Goal: Task Accomplishment & Management: Complete application form

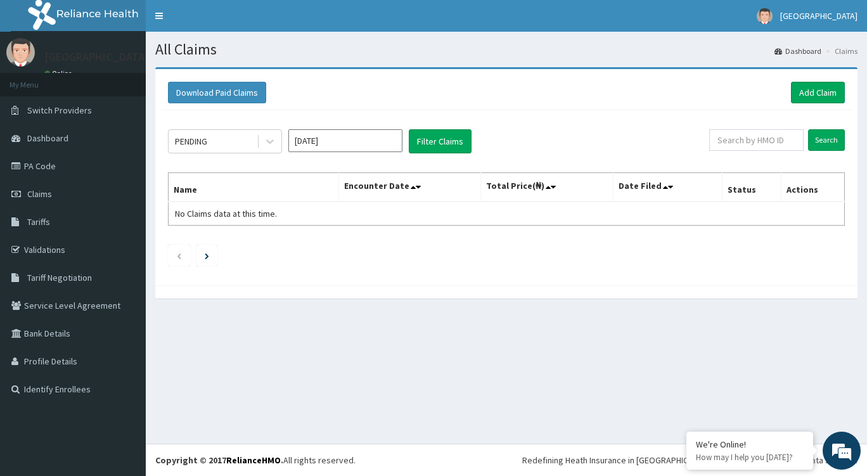
click at [44, 196] on span "Claims" at bounding box center [39, 193] width 25 height 11
click at [827, 84] on link "Add Claim" at bounding box center [818, 93] width 54 height 22
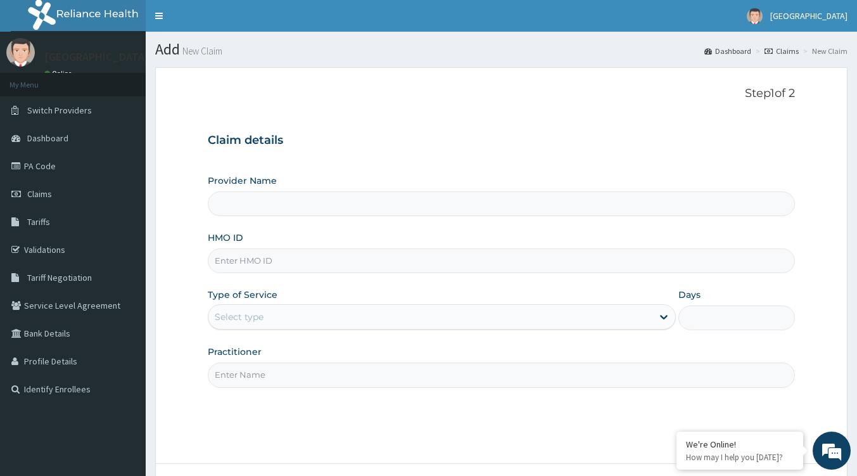
click at [281, 206] on input "Provider Name" at bounding box center [501, 203] width 587 height 25
drag, startPoint x: 271, startPoint y: 211, endPoint x: 233, endPoint y: 252, distance: 55.6
click at [233, 252] on input "HMO ID" at bounding box center [501, 260] width 587 height 25
paste input "EFT/10115/B"
type input "EFT/10115/B"
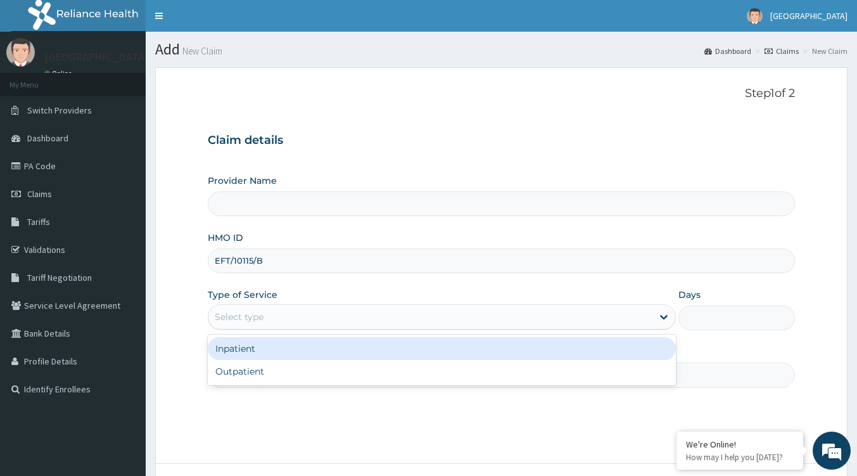
click at [262, 314] on div "Select type" at bounding box center [239, 316] width 49 height 13
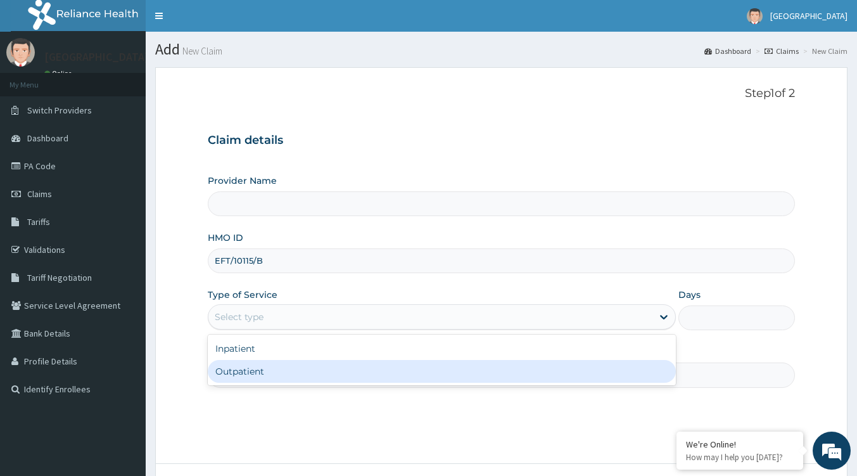
click at [257, 364] on div "Outpatient" at bounding box center [442, 371] width 468 height 23
type input "1"
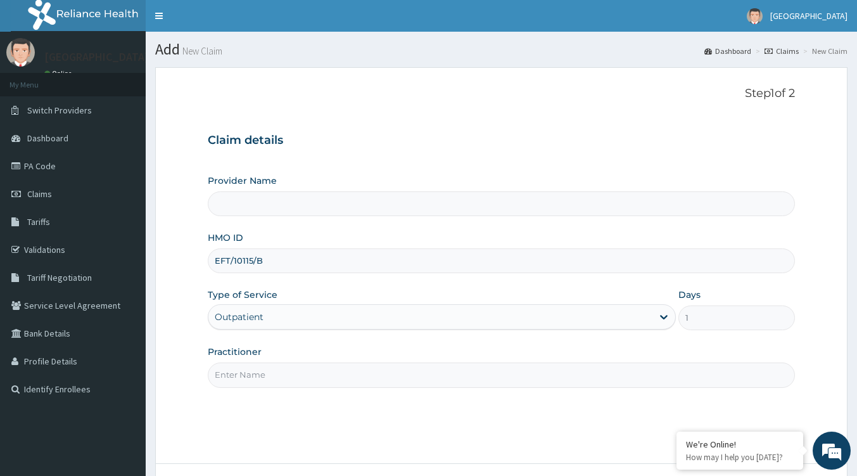
click at [265, 378] on input "Practitioner" at bounding box center [501, 374] width 587 height 25
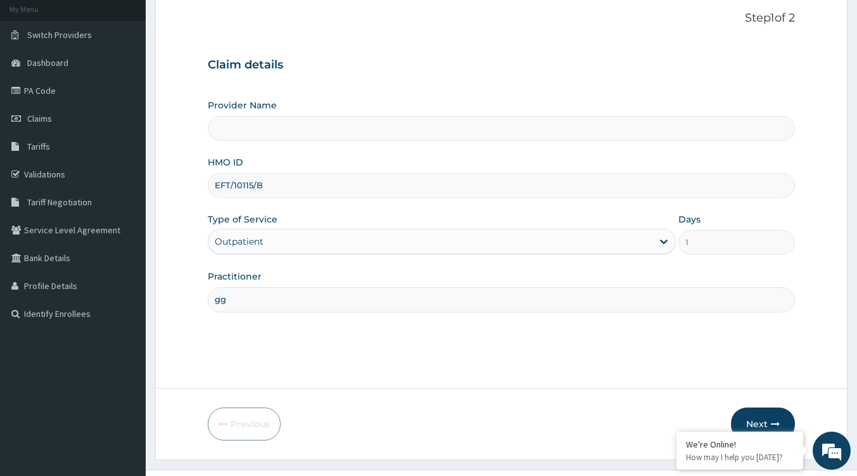
scroll to position [101, 0]
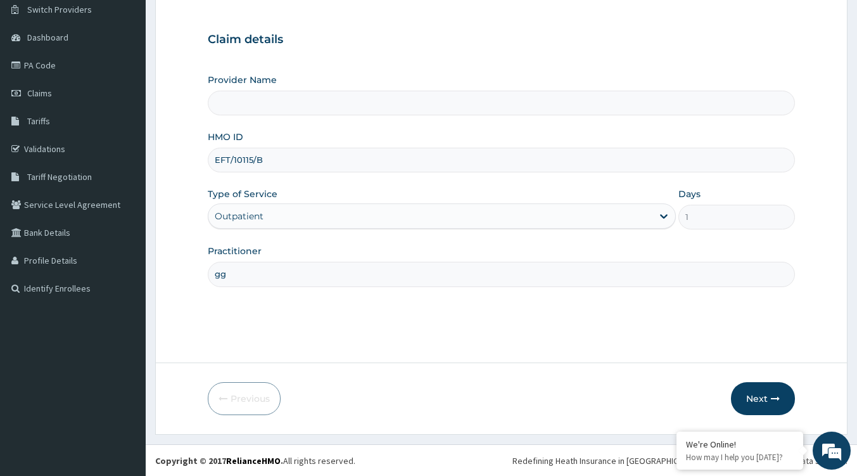
type input "gg"
click at [755, 399] on button "Next" at bounding box center [763, 398] width 64 height 33
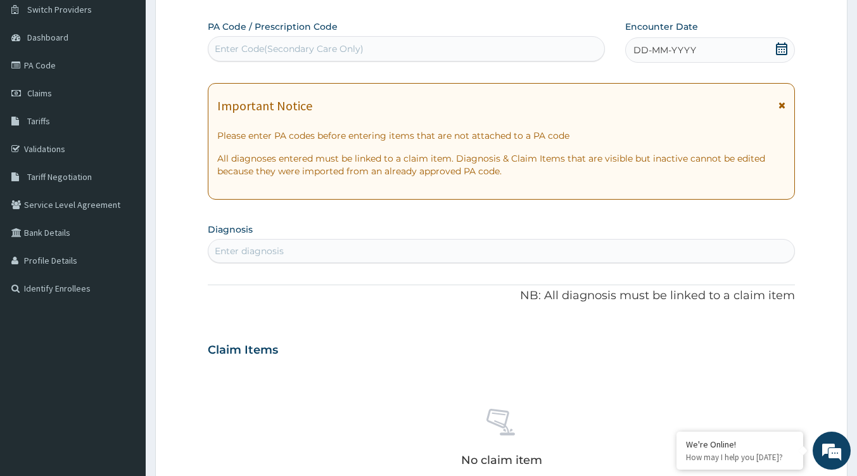
click at [340, 254] on div "Enter diagnosis" at bounding box center [501, 251] width 586 height 20
click at [789, 50] on div "DD-MM-YYYY" at bounding box center [710, 49] width 170 height 25
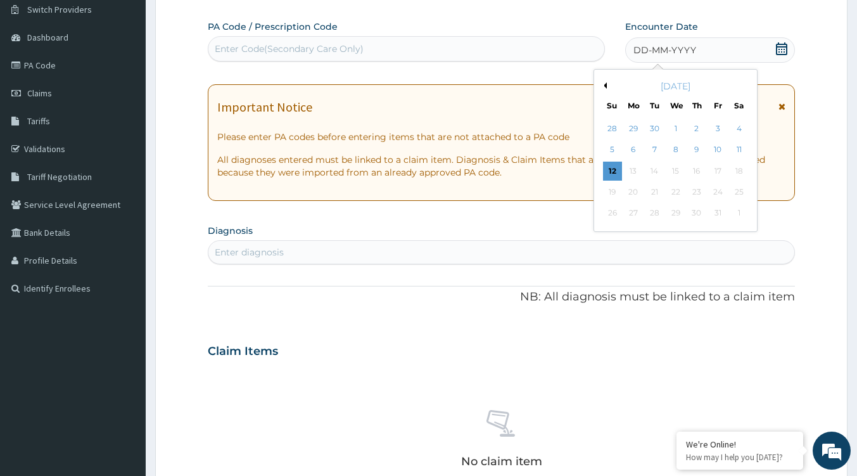
click at [619, 167] on div "12" at bounding box center [612, 171] width 19 height 19
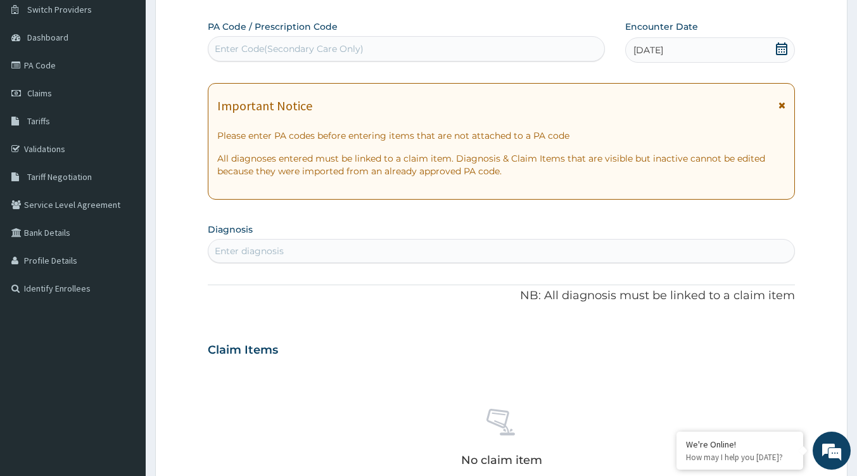
click at [290, 251] on div "Enter diagnosis" at bounding box center [501, 251] width 586 height 20
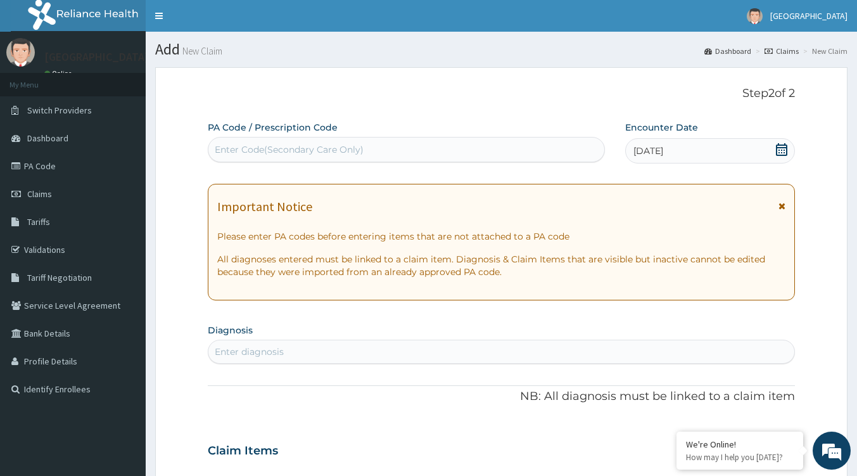
click at [300, 345] on div "Enter diagnosis" at bounding box center [501, 351] width 586 height 20
click at [286, 348] on div "Enter diagnosis" at bounding box center [501, 351] width 586 height 20
click at [254, 352] on div "Enter diagnosis" at bounding box center [249, 351] width 69 height 13
type input "pain"
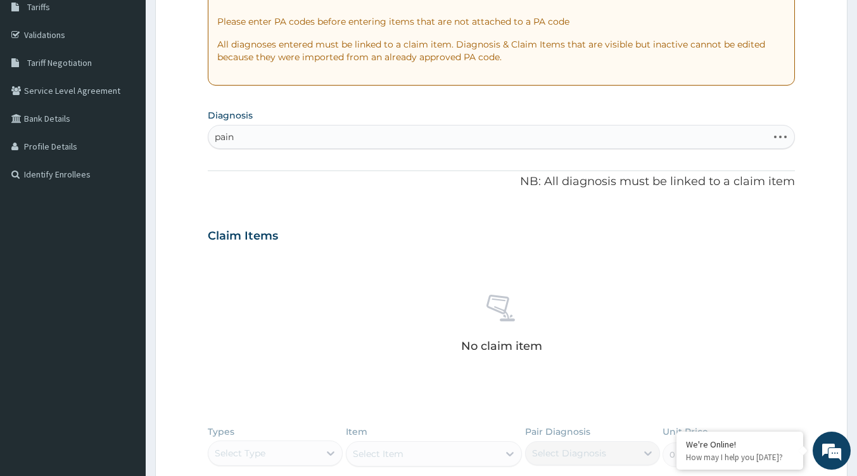
scroll to position [253, 0]
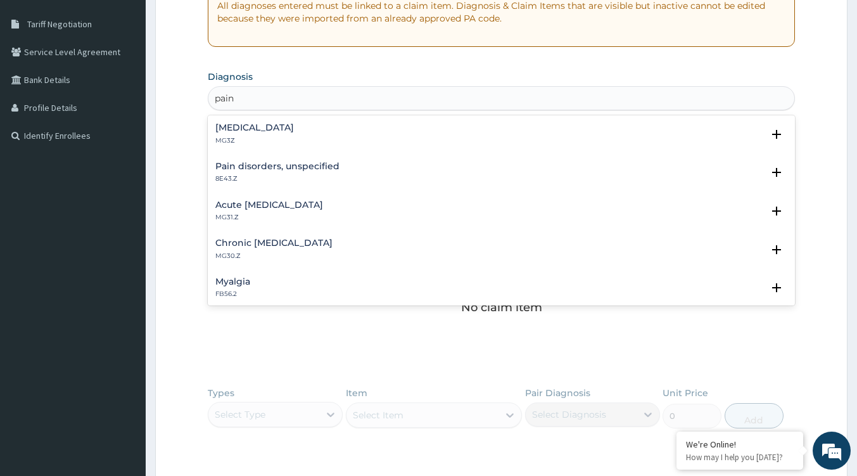
click at [279, 143] on p "MG3Z" at bounding box center [254, 140] width 79 height 9
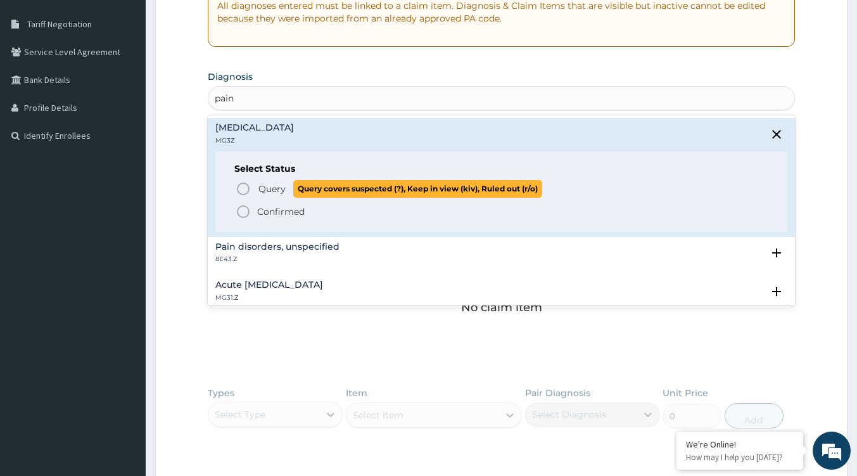
click at [274, 188] on span "Query" at bounding box center [271, 188] width 27 height 13
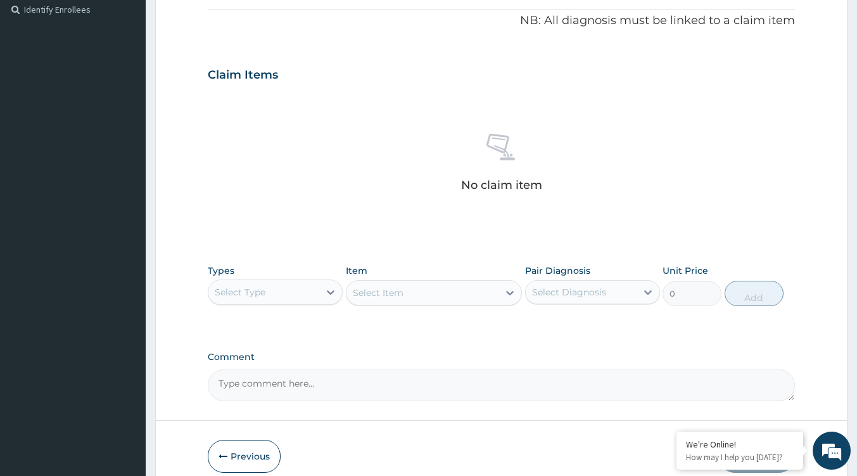
scroll to position [380, 0]
click at [284, 292] on div "Select Type" at bounding box center [263, 291] width 111 height 20
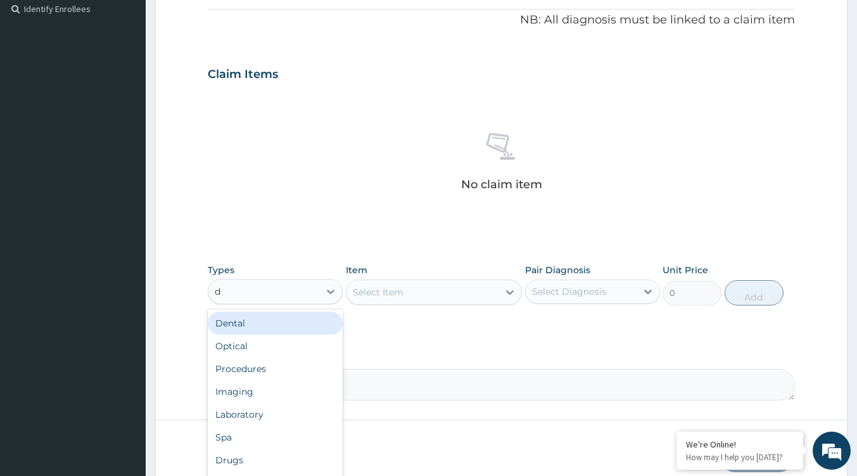
type input "dr"
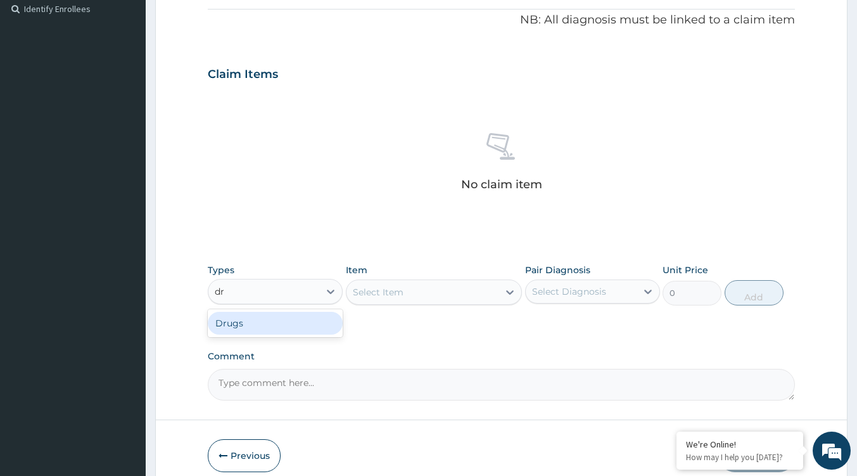
click at [299, 320] on div "Drugs" at bounding box center [275, 323] width 135 height 23
click at [443, 304] on div "Select Item" at bounding box center [434, 291] width 176 height 25
click at [472, 300] on div "Select Item" at bounding box center [434, 291] width 176 height 25
click at [460, 298] on div "Select Item" at bounding box center [423, 292] width 152 height 20
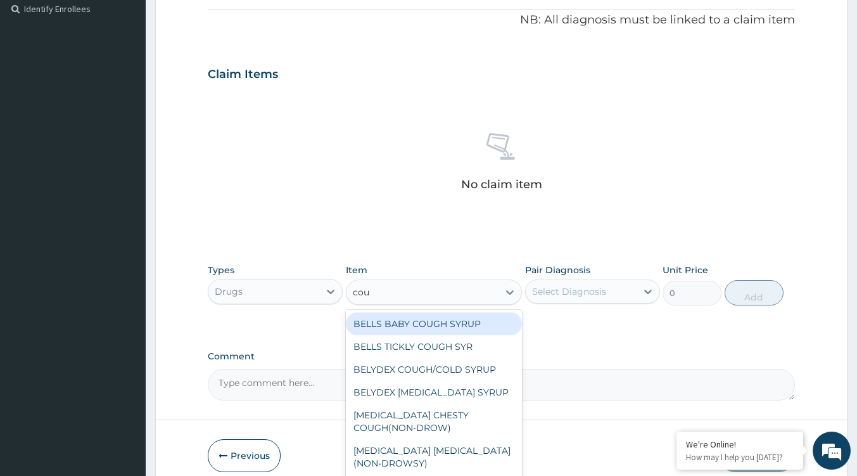
type input "coug"
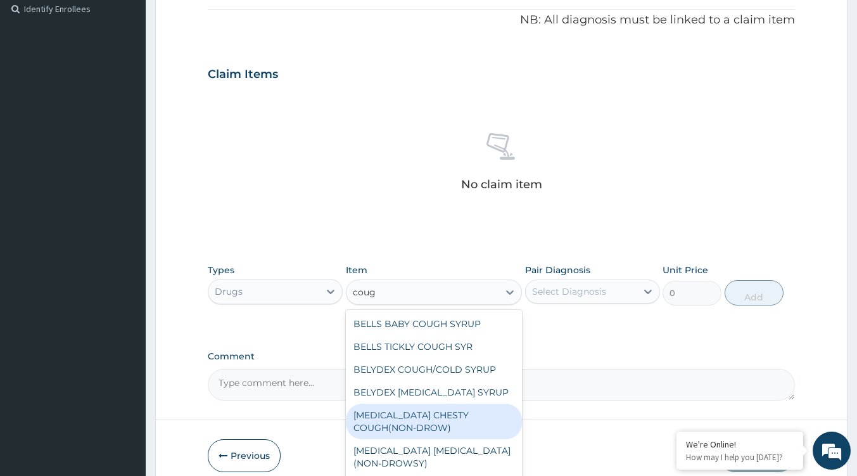
click at [424, 413] on div "BENYLIN CHESTY COUGH(NON-DROW)" at bounding box center [434, 421] width 176 height 35
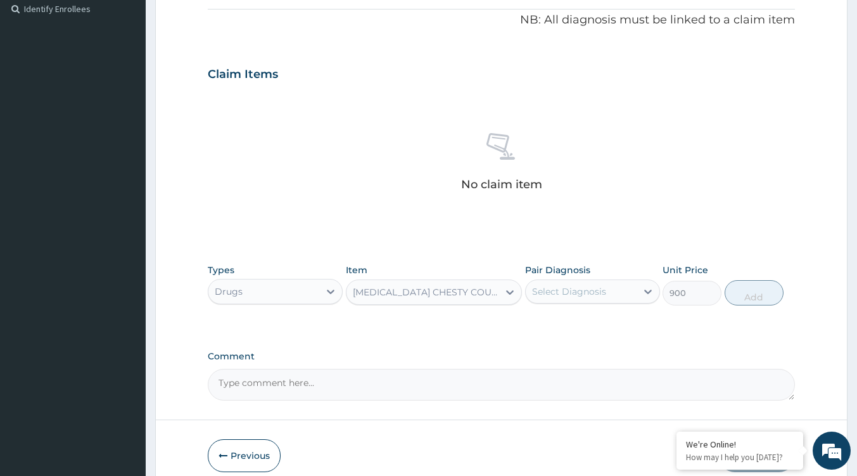
click at [477, 291] on div "BENYLIN CHESTY COUGH(NON-DROW)" at bounding box center [426, 292] width 147 height 13
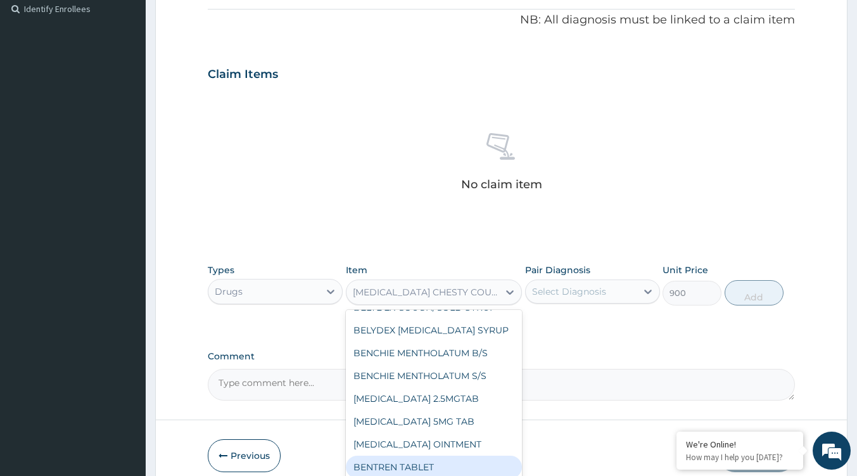
scroll to position [5678, 0]
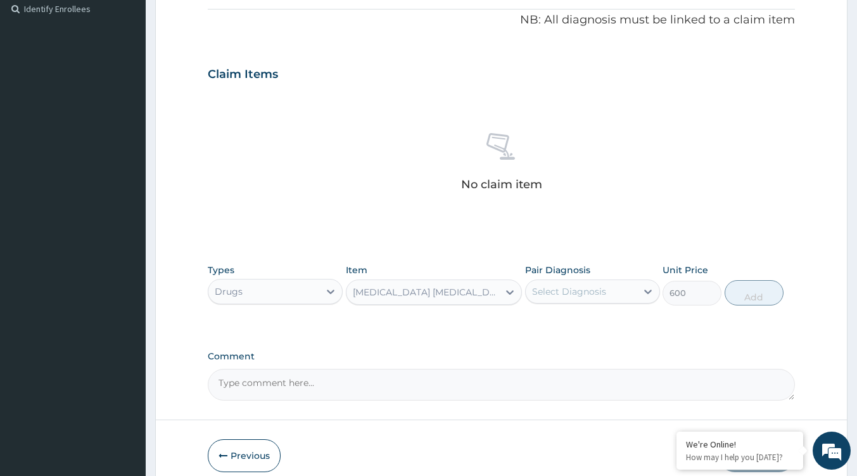
click at [466, 286] on div "BENYLIN EXPECTORANT" at bounding box center [423, 292] width 152 height 20
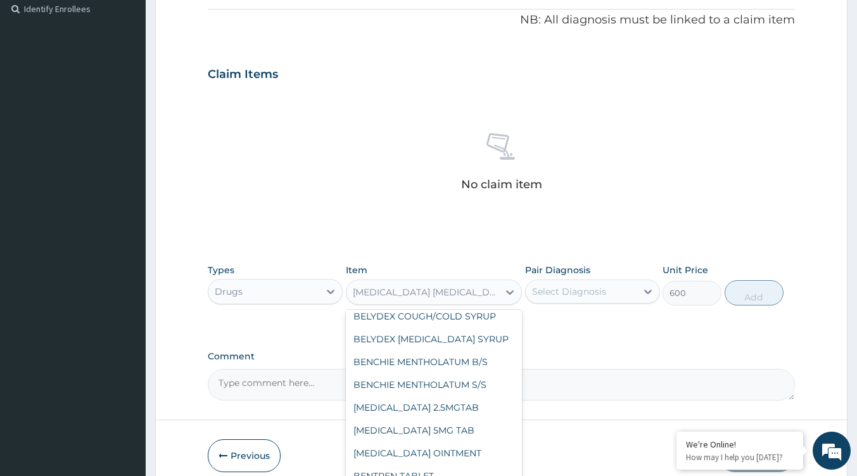
scroll to position [5669, 0]
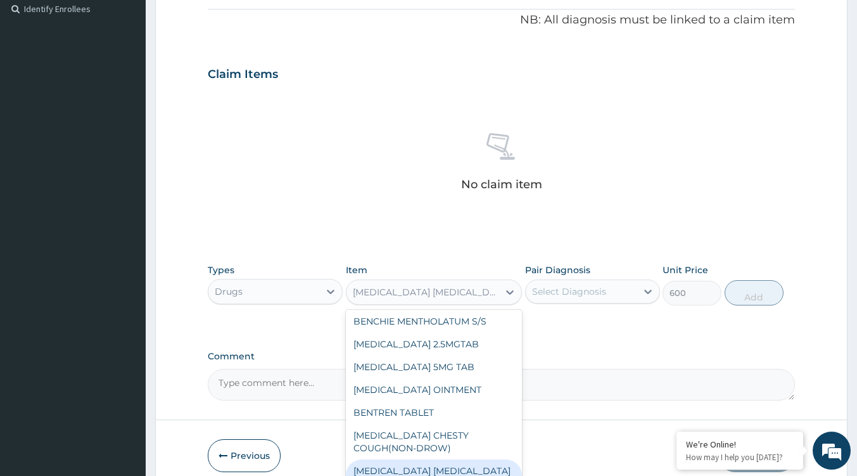
click at [432, 459] on div "BENYLIN DRY COUGH(NON-DROWSY)" at bounding box center [434, 476] width 176 height 35
type input "900"
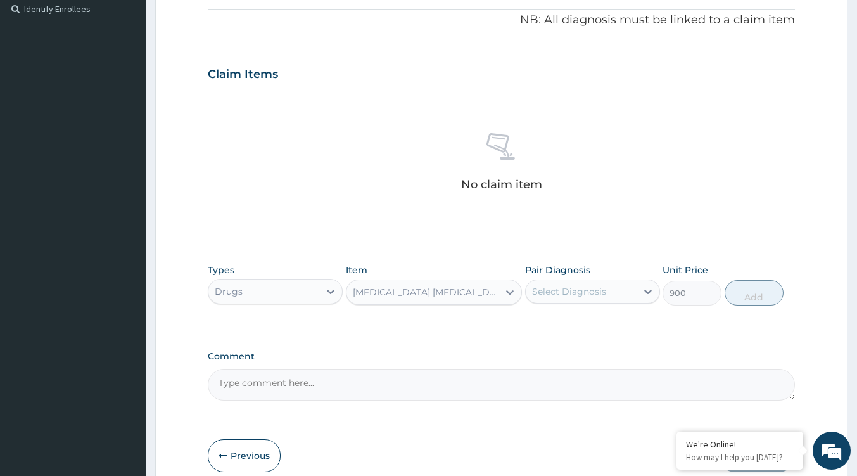
click at [477, 280] on div "BENYLIN DRY COUGH(NON-DROWSY)" at bounding box center [434, 291] width 176 height 25
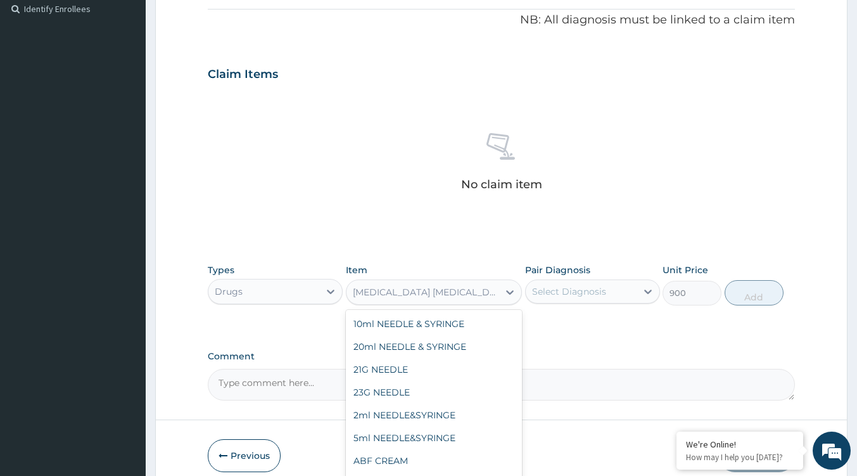
scroll to position [5587, 0]
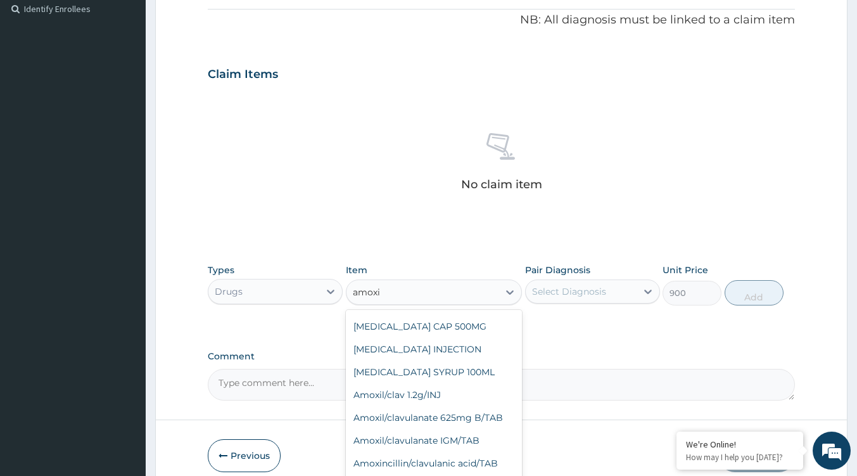
type input "amoxil"
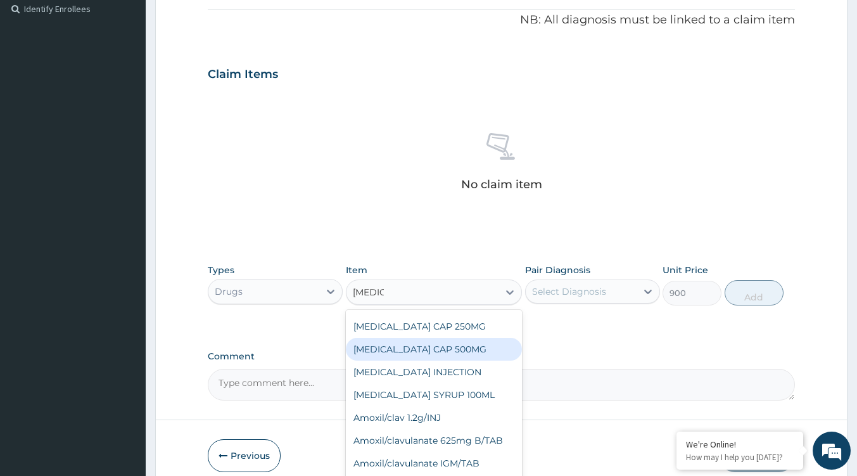
click at [412, 341] on div "AMOXIL CAP 500MG" at bounding box center [434, 349] width 176 height 23
type input "95"
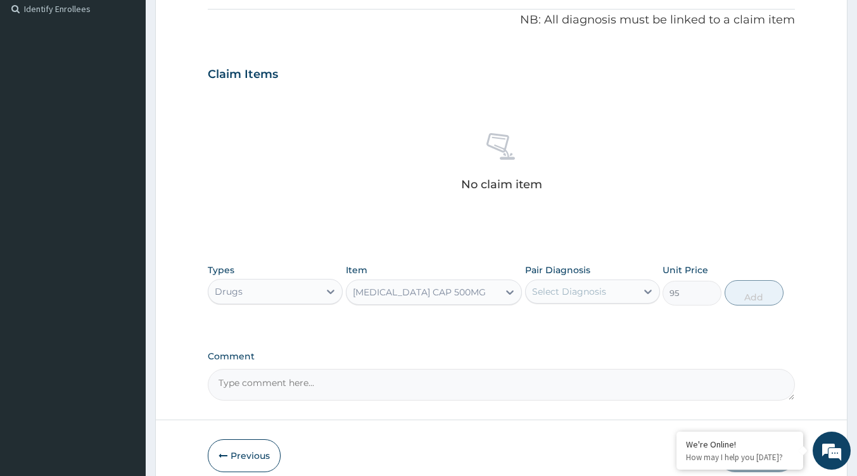
click at [445, 296] on div "AMOXIL CAP 500MG" at bounding box center [423, 292] width 152 height 20
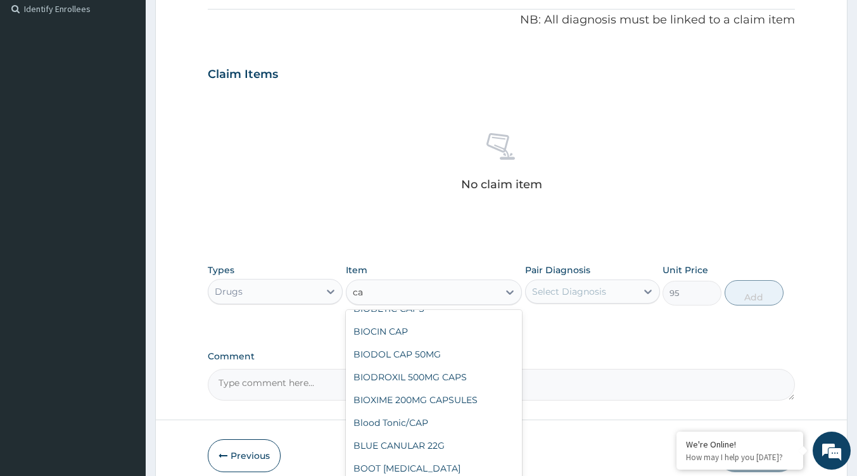
scroll to position [0, 0]
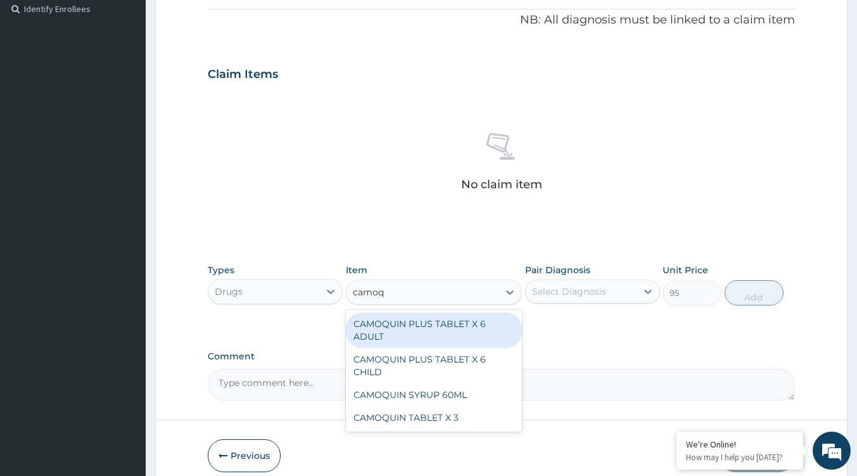
type input "camoqu"
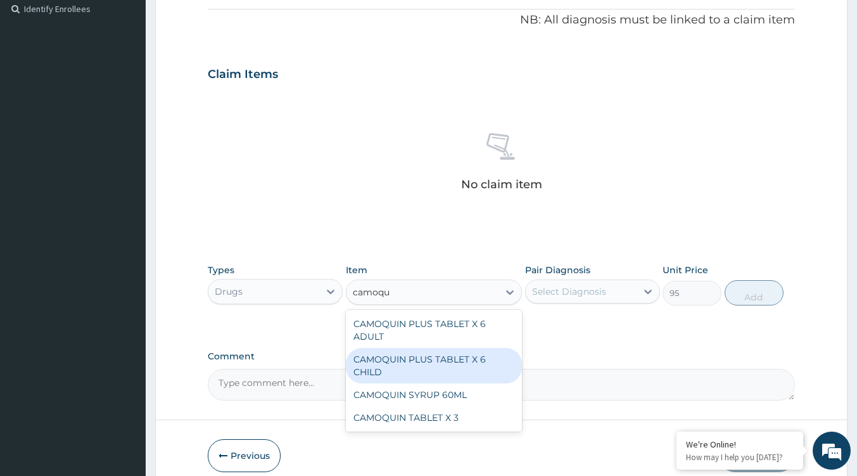
click at [447, 365] on div "CAMOQUIN PLUS TABLET X 6 CHILD" at bounding box center [434, 365] width 176 height 35
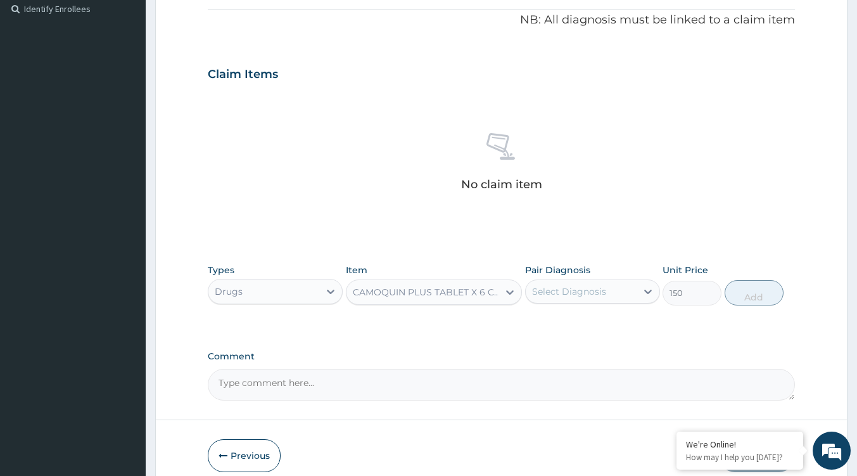
click at [504, 293] on icon at bounding box center [510, 292] width 13 height 13
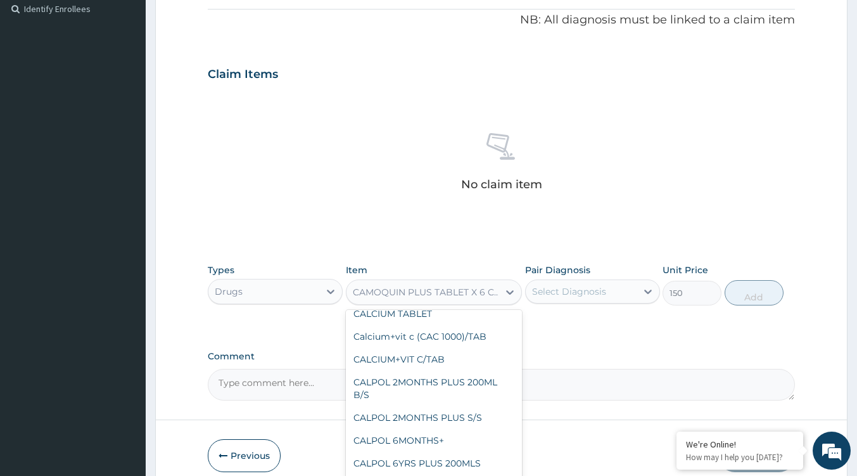
scroll to position [8592, 0]
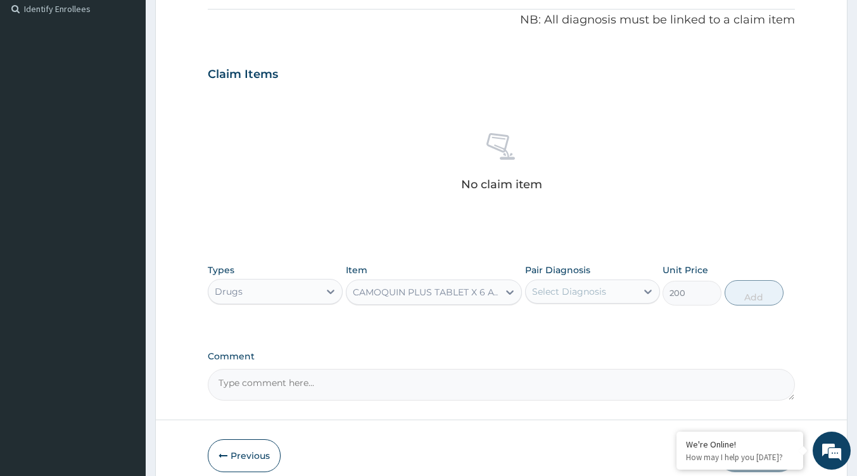
click at [489, 301] on div "CAMOQUIN PLUS TABLET X 6 ADULT" at bounding box center [423, 292] width 152 height 20
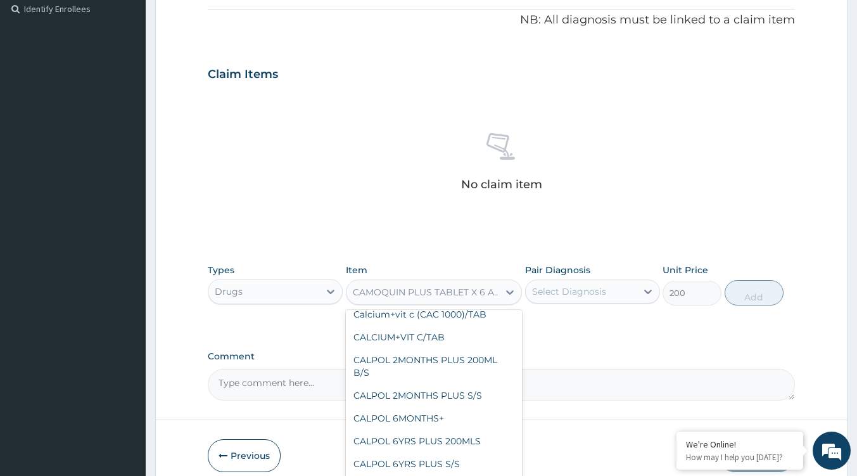
scroll to position [8620, 0]
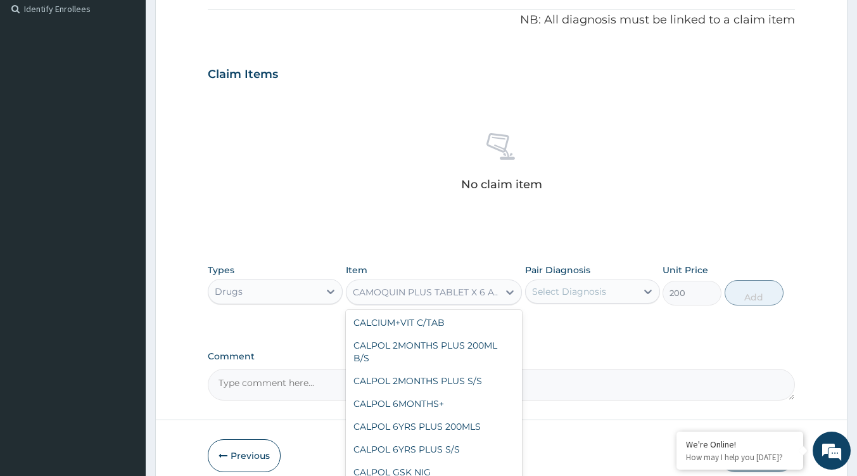
type input "630"
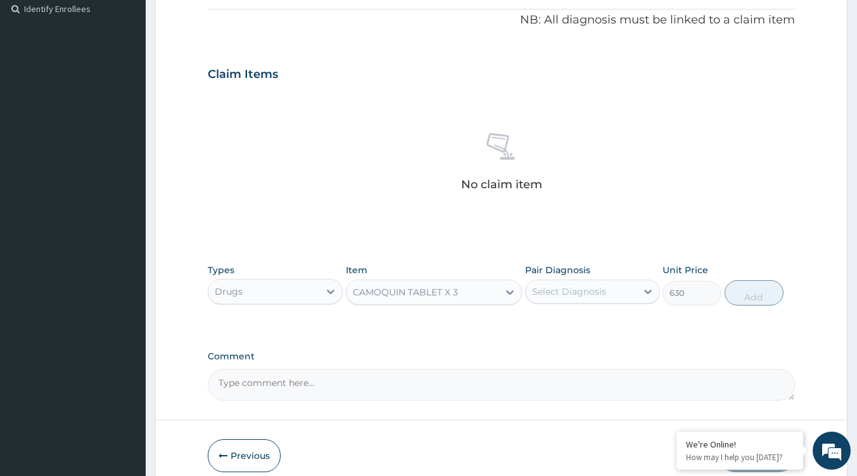
click at [428, 298] on div "CAMOQUIN TABLET X 3" at bounding box center [423, 292] width 152 height 20
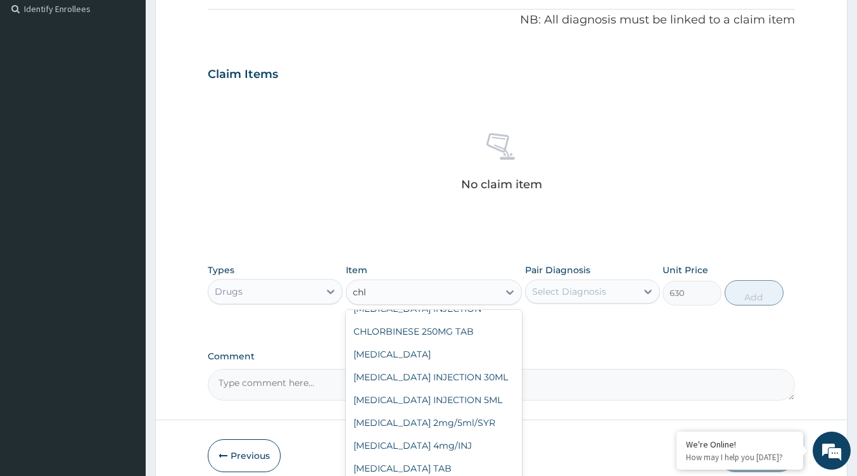
scroll to position [0, 0]
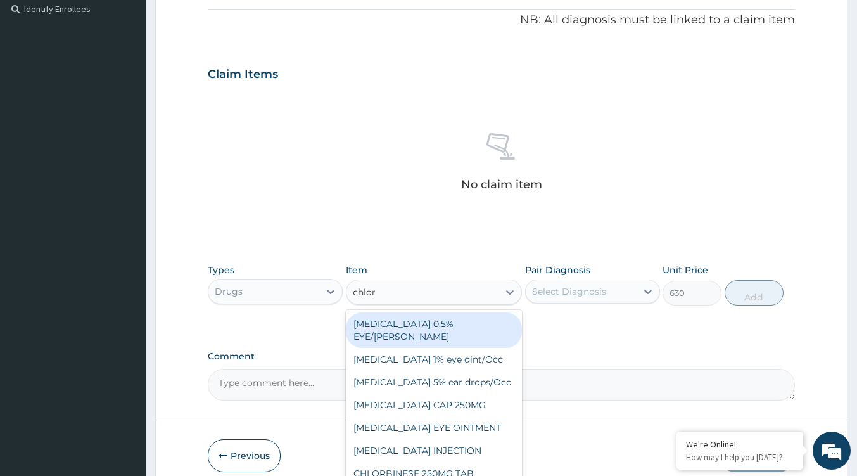
type input "chloro"
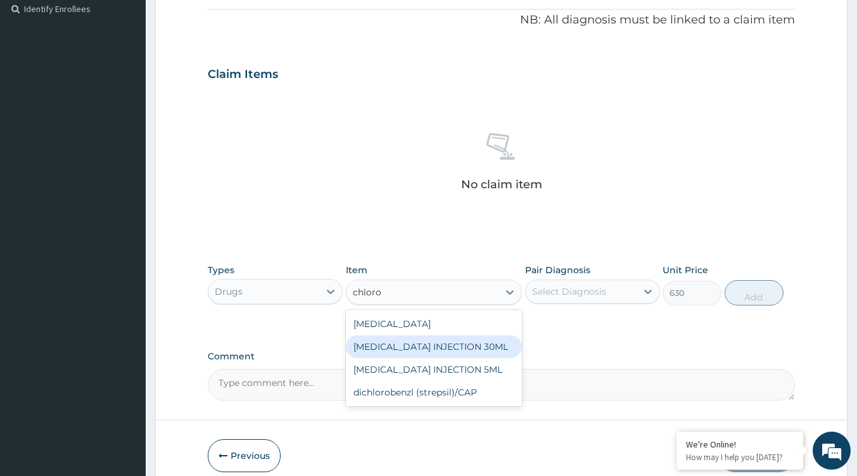
click at [435, 345] on div "CHLOROQUINE INJECTION 30ML" at bounding box center [434, 346] width 176 height 23
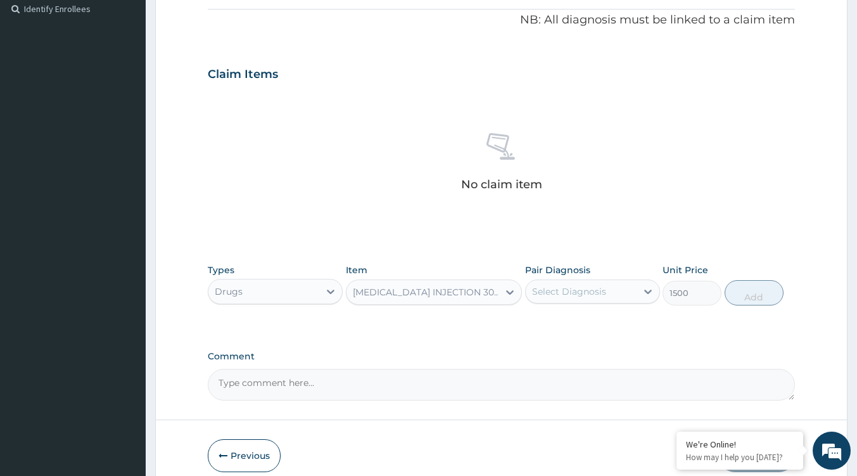
click at [459, 291] on div "CHLOROQUINE INJECTION 30ML" at bounding box center [426, 292] width 147 height 13
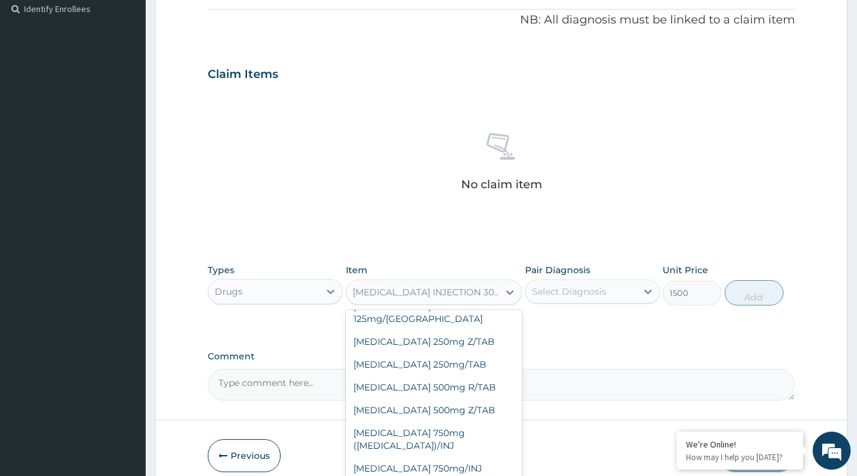
scroll to position [10976, 0]
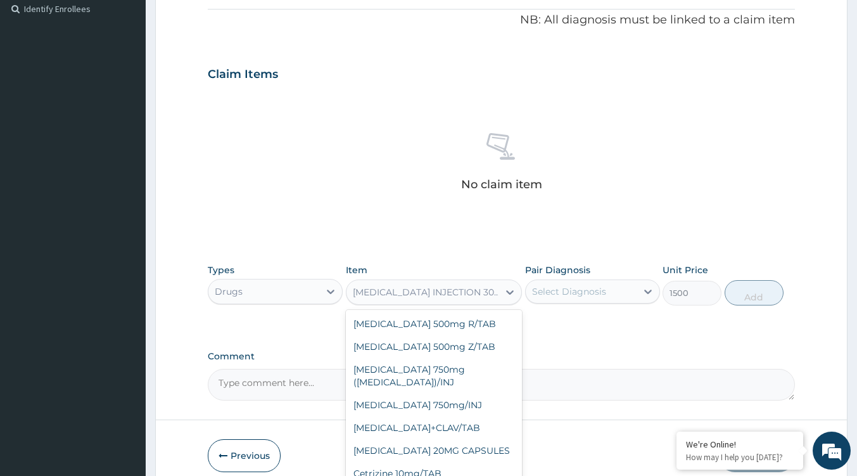
type input "600"
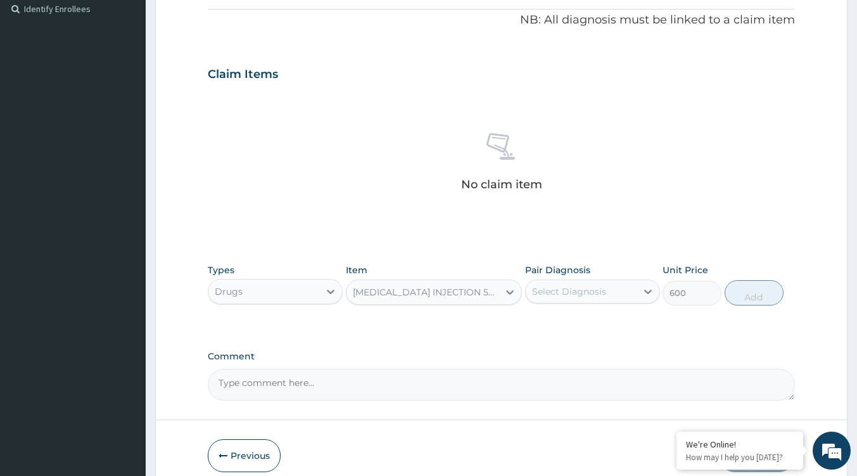
click at [490, 295] on div "CHLOROQUINE INJECTION 5ML" at bounding box center [426, 292] width 147 height 13
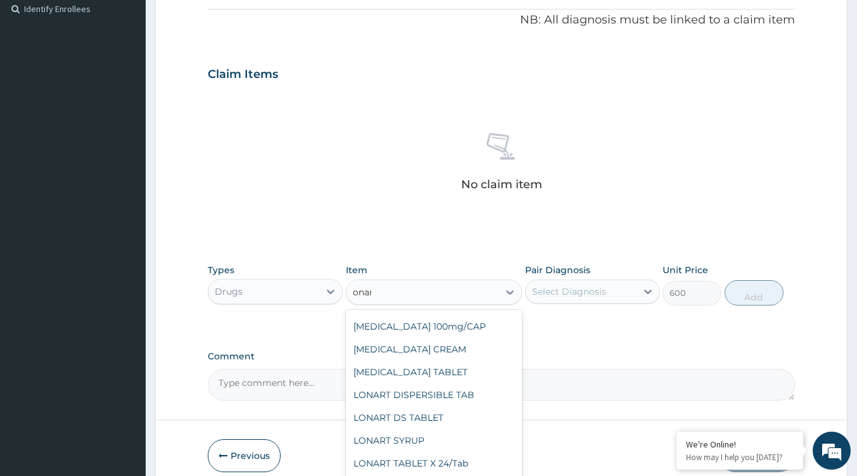
scroll to position [0, 0]
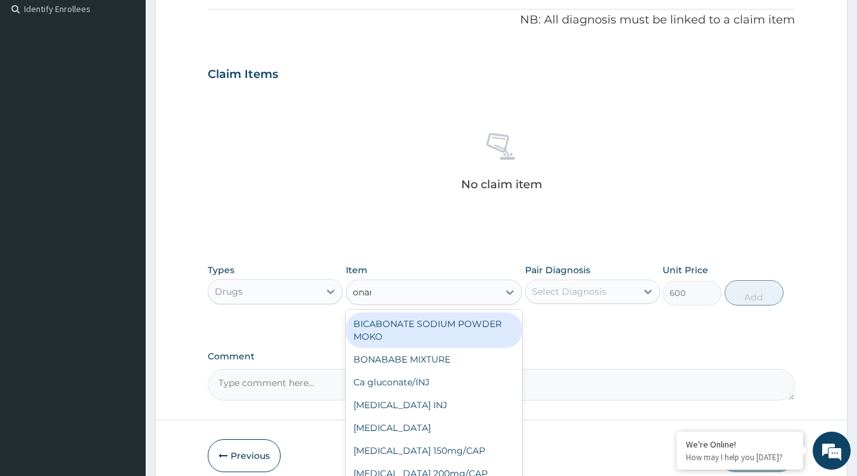
type input "onart"
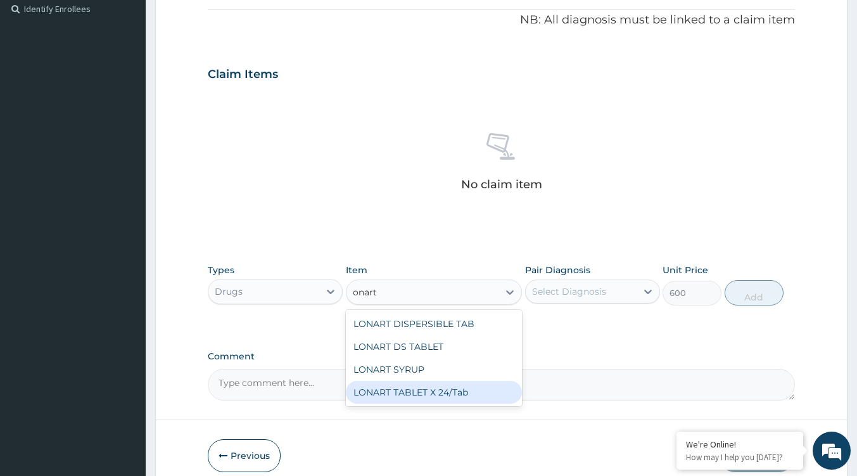
click at [445, 392] on div "LONART TABLET X 24/Tab" at bounding box center [434, 392] width 176 height 23
type input "50"
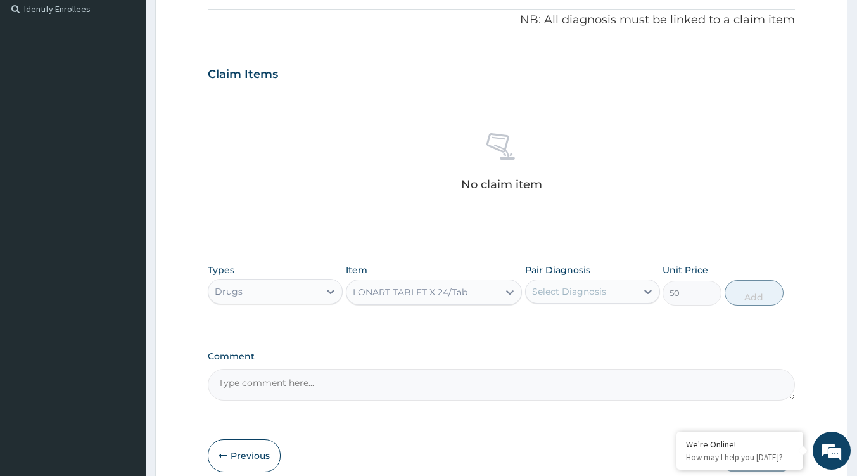
click at [585, 299] on div "Select Diagnosis" at bounding box center [581, 291] width 111 height 20
click at [588, 291] on div "Select Diagnosis" at bounding box center [569, 291] width 74 height 13
click at [381, 293] on div "LONART TABLET X 24/Tab" at bounding box center [410, 292] width 115 height 13
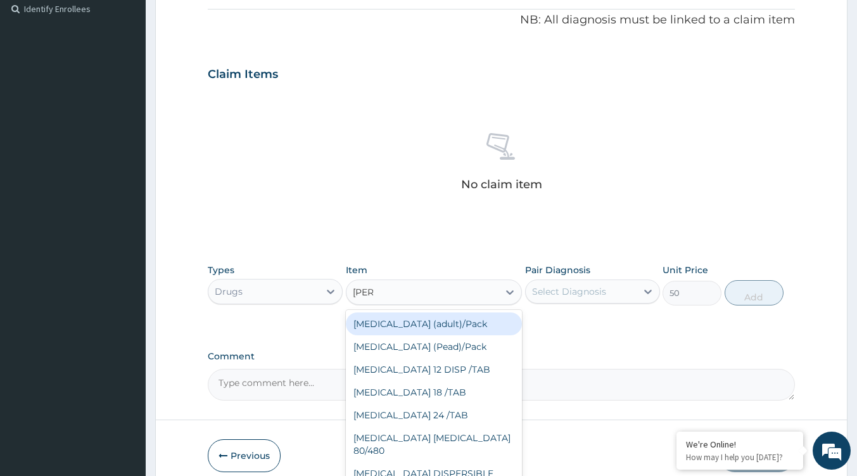
type input "coart"
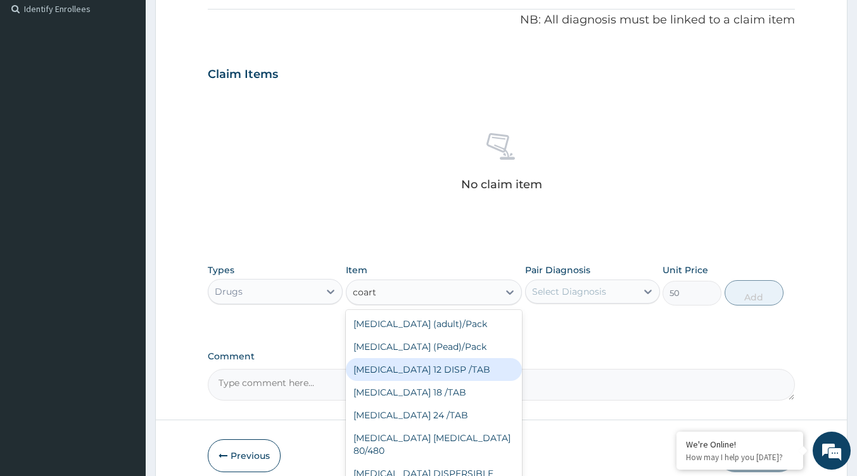
click at [447, 369] on div "COARTEM 12 DISP /TAB" at bounding box center [434, 369] width 176 height 23
type input "75"
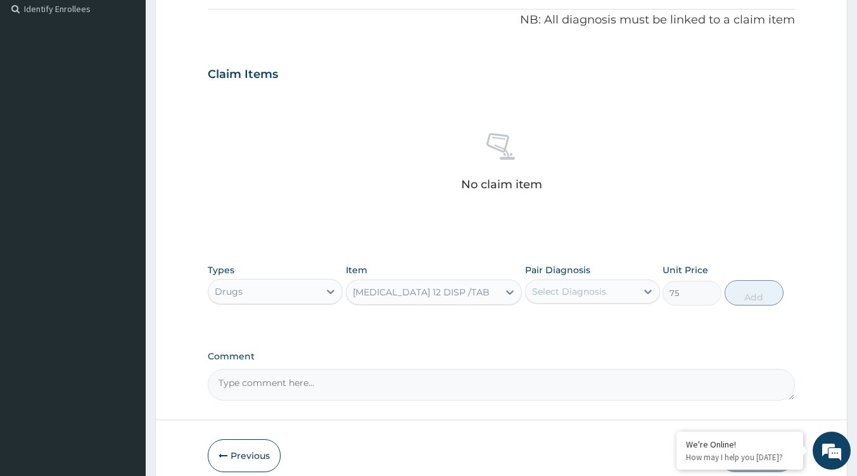
drag, startPoint x: 403, startPoint y: 288, endPoint x: 421, endPoint y: 281, distance: 18.8
click at [405, 287] on div "COARTEM 12 DISP /TAB" at bounding box center [421, 292] width 137 height 13
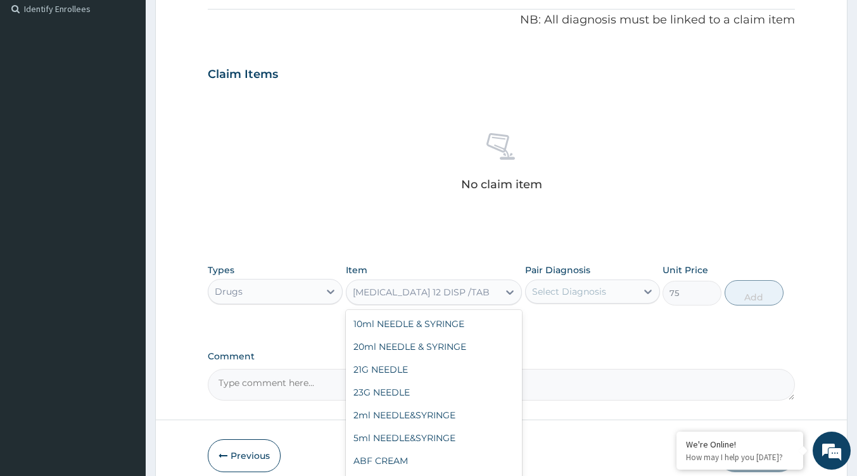
scroll to position [11622, 0]
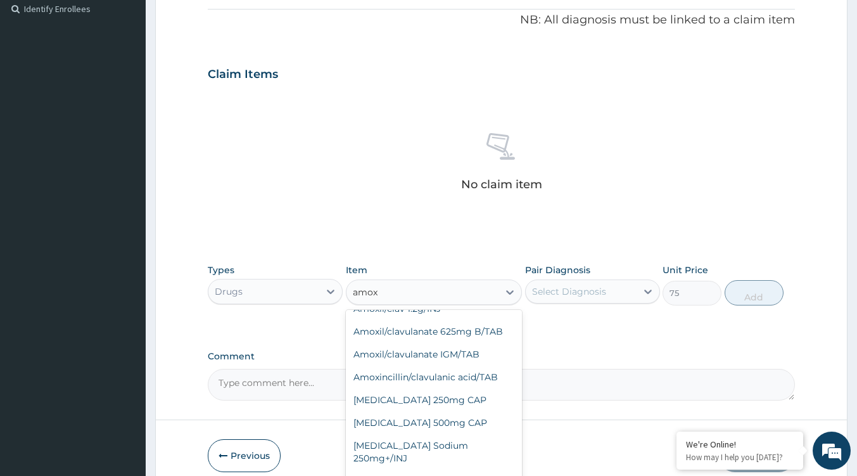
type input "amoxi"
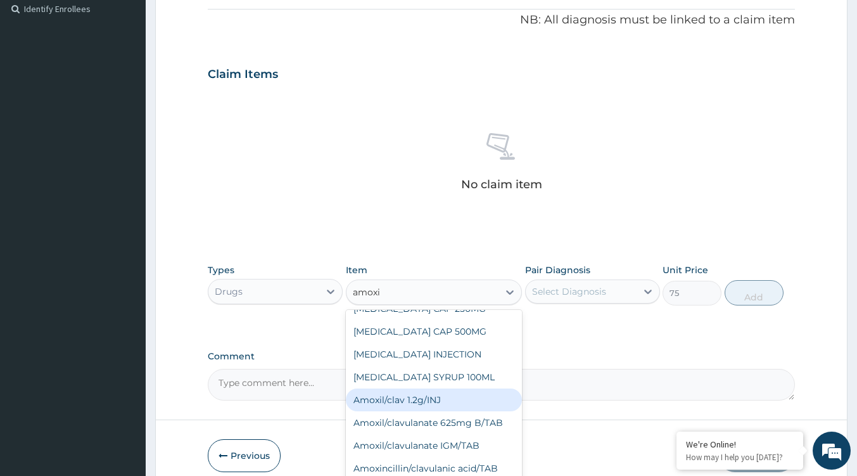
scroll to position [109, 0]
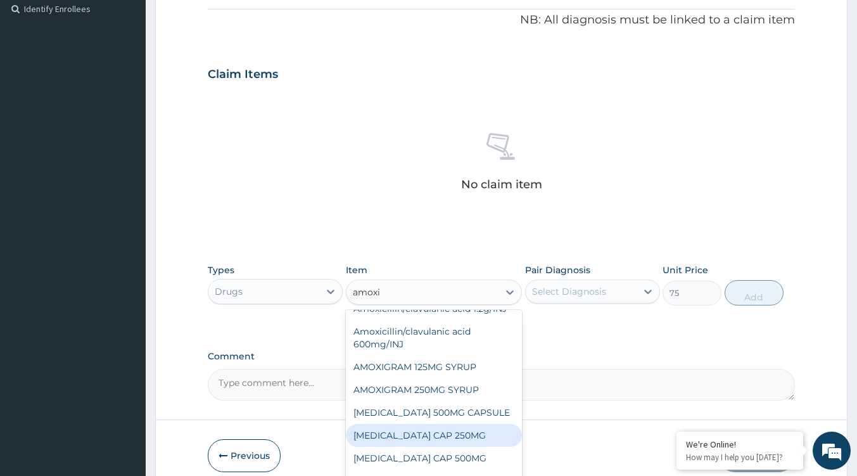
click at [423, 435] on div "AMOXIL CAP 250MG" at bounding box center [434, 435] width 176 height 23
type input "80"
